Goal: Information Seeking & Learning: Learn about a topic

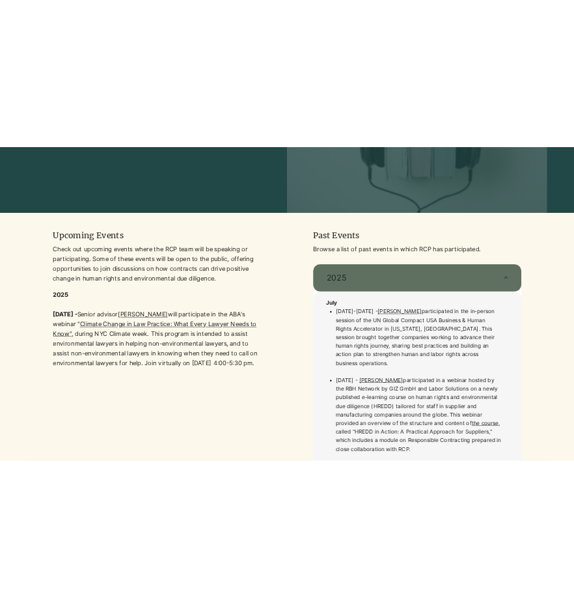
scroll to position [293, 0]
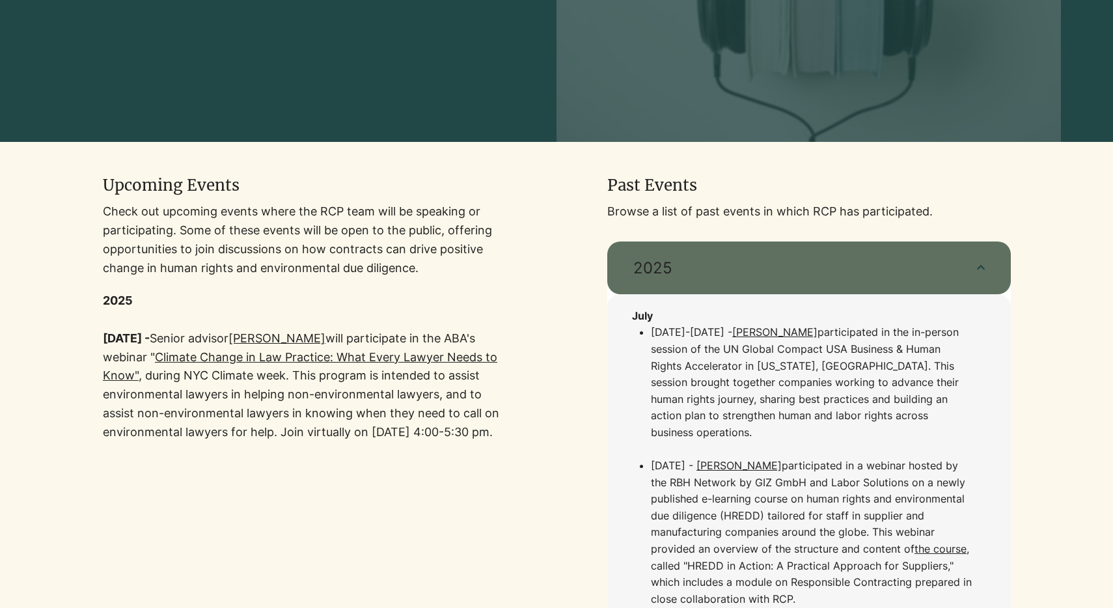
click at [197, 425] on link ", during NYC Climate week. This program is intended to assist environmental law…" at bounding box center [301, 403] width 396 height 70
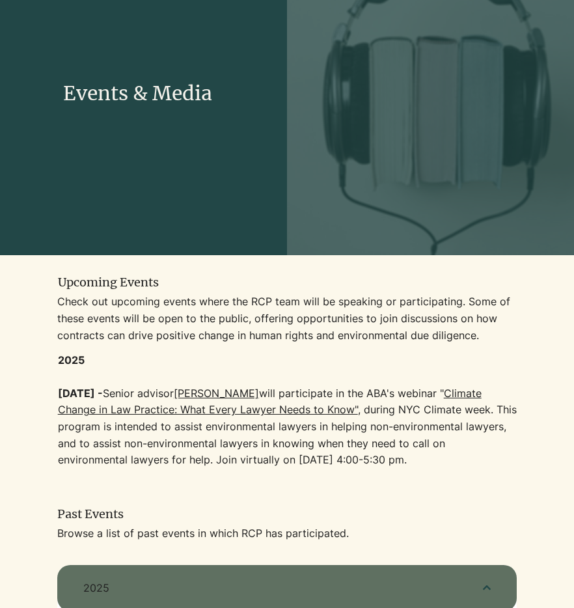
scroll to position [0, 0]
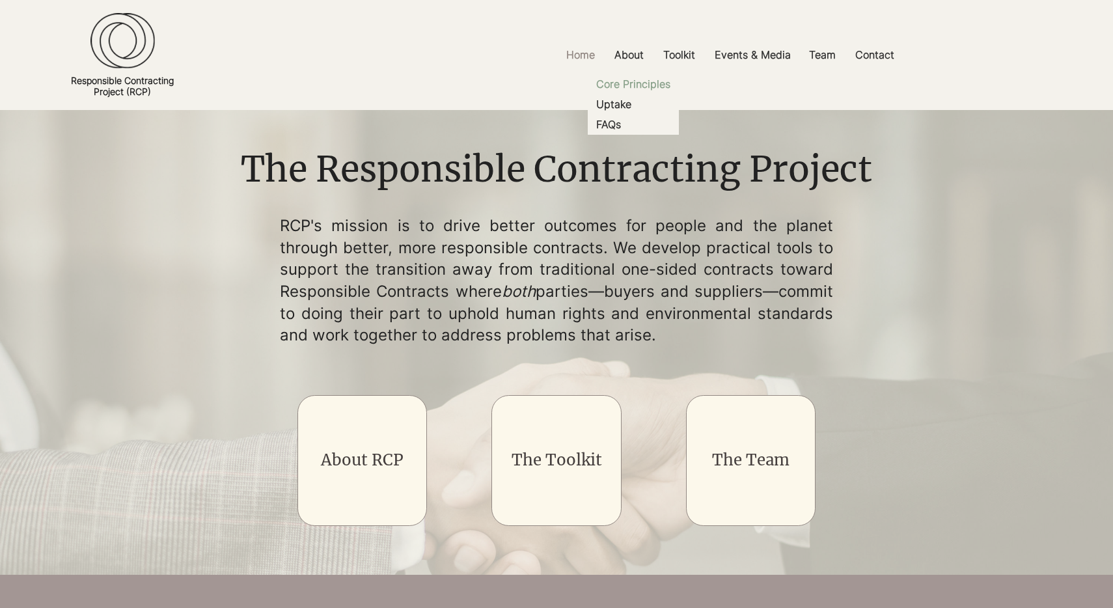
click at [623, 85] on p "Core Principles" at bounding box center [633, 84] width 85 height 20
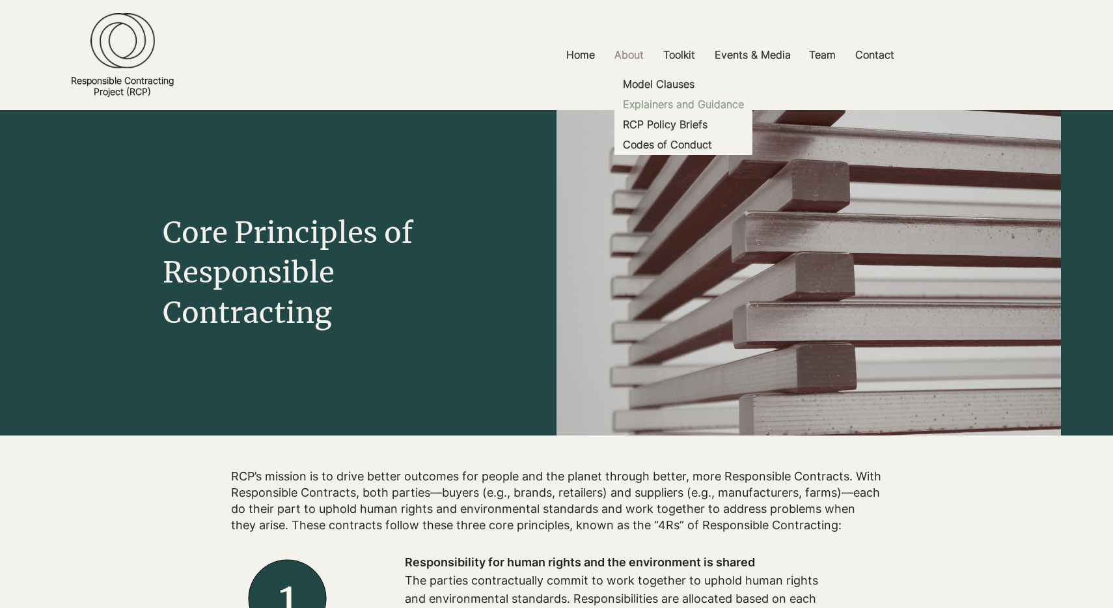
click at [650, 107] on p "Explainers and Guidance" at bounding box center [682, 104] width 131 height 20
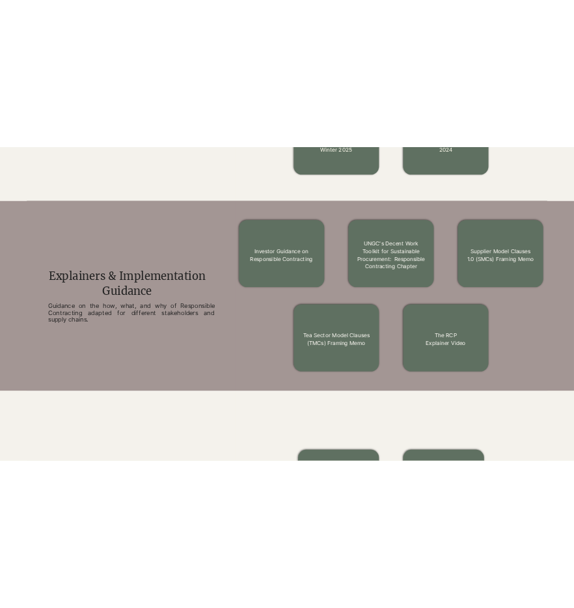
scroll to position [709, 0]
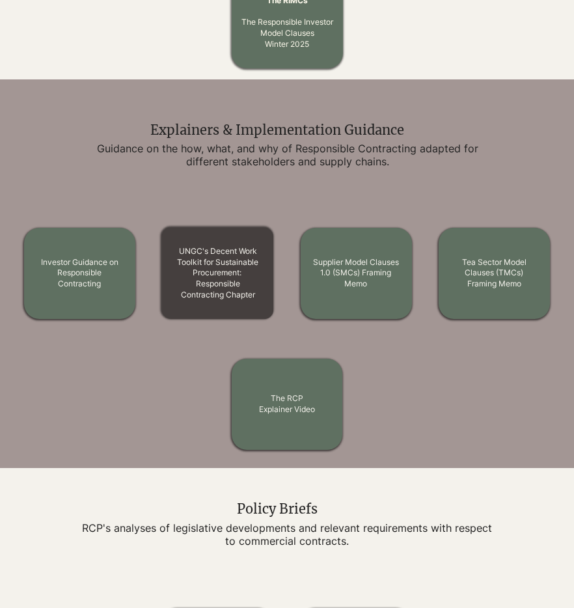
click at [213, 291] on link "UNGC's Decent Work Toolkit for Sustainable Procurement: Responsible Contracting…" at bounding box center [217, 272] width 81 height 53
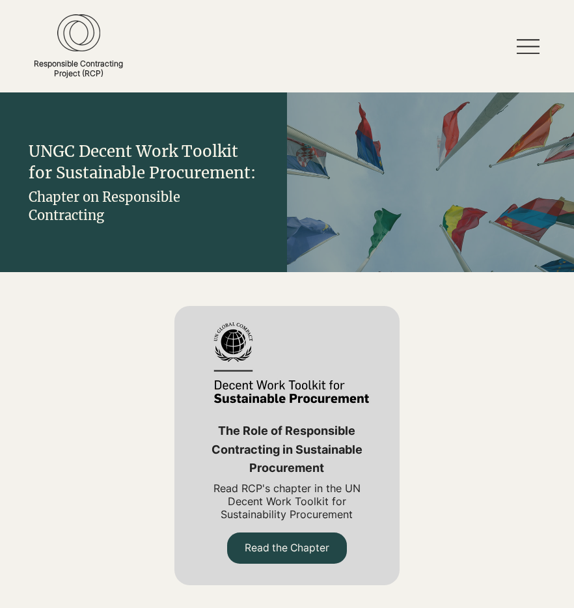
click at [525, 49] on icon at bounding box center [528, 46] width 23 height 23
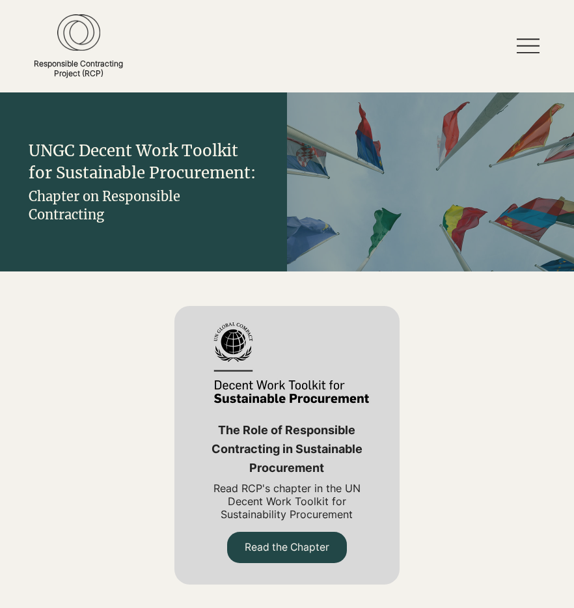
click at [524, 47] on div at bounding box center [287, 304] width 574 height 608
